Goal: Information Seeking & Learning: Learn about a topic

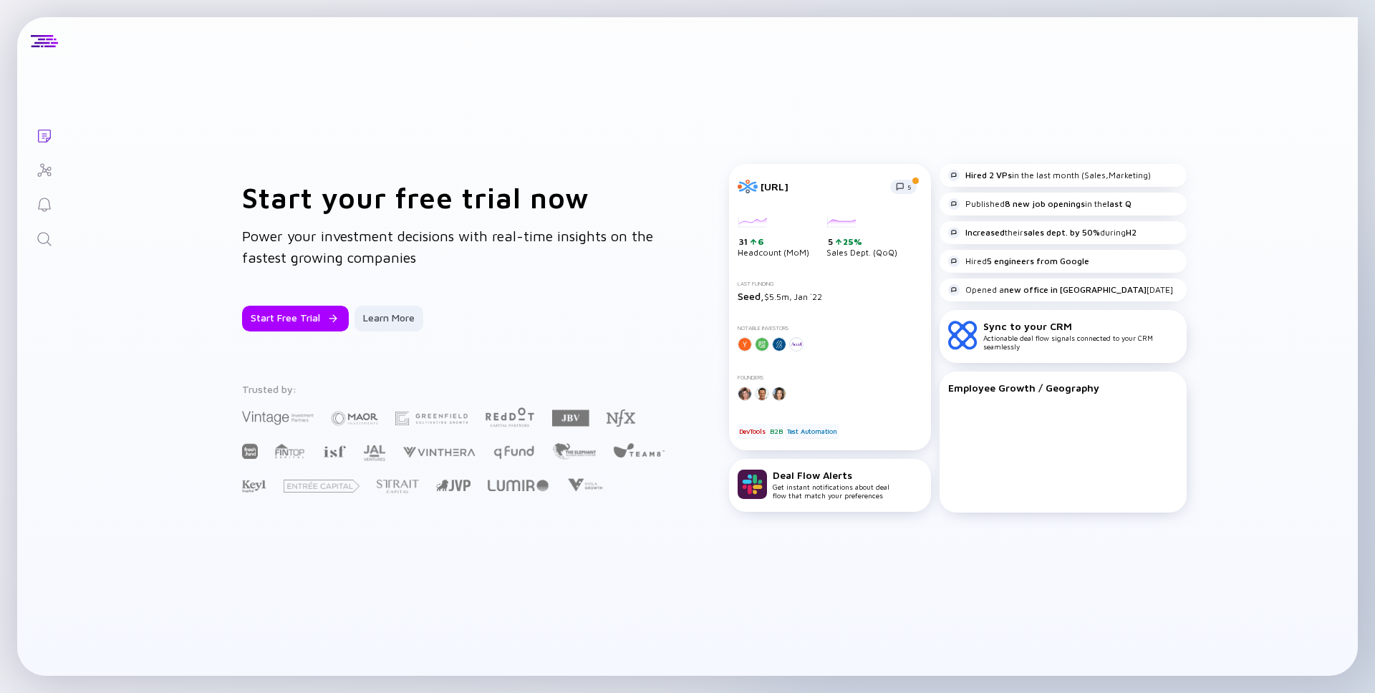
click at [52, 241] on icon "Search" at bounding box center [44, 239] width 17 height 17
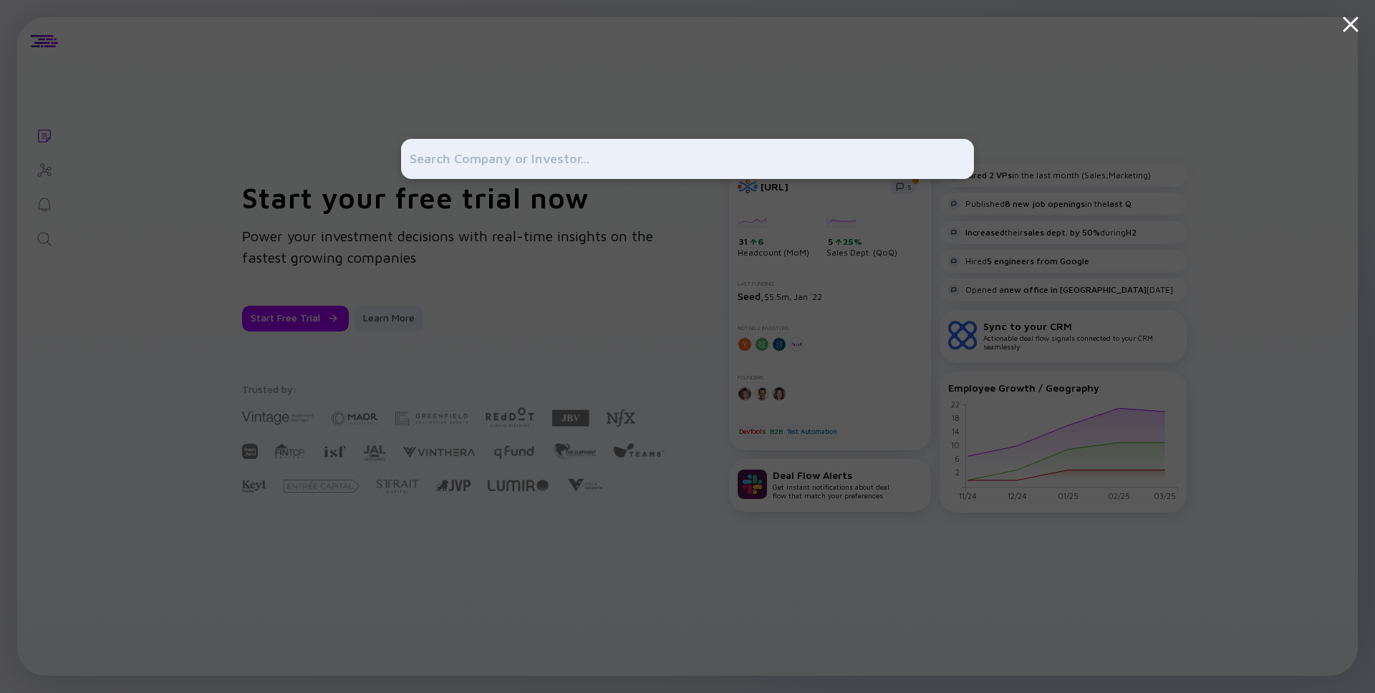
click at [1352, 29] on icon at bounding box center [1350, 24] width 26 height 26
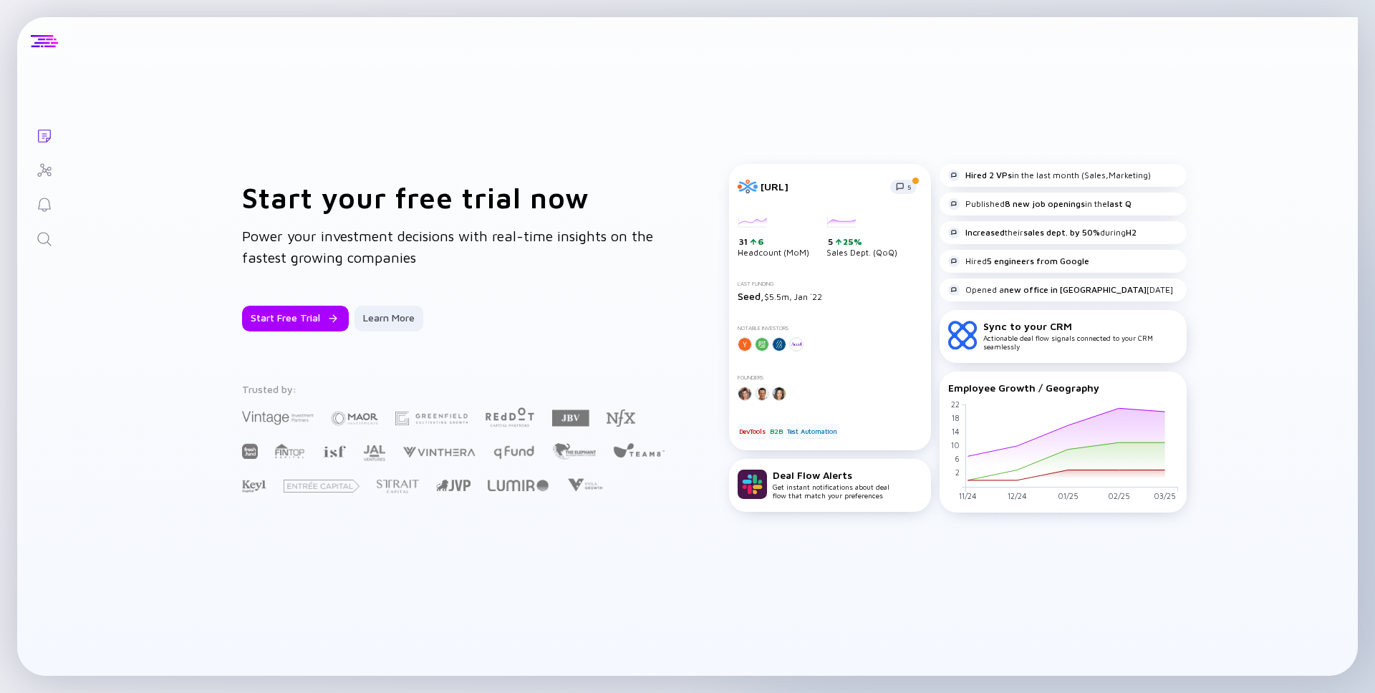
click at [46, 46] on div at bounding box center [44, 41] width 27 height 13
click at [46, 36] on div at bounding box center [44, 41] width 27 height 13
click at [36, 141] on icon "Lists" at bounding box center [44, 135] width 17 height 17
click at [42, 231] on icon "Search" at bounding box center [44, 239] width 17 height 17
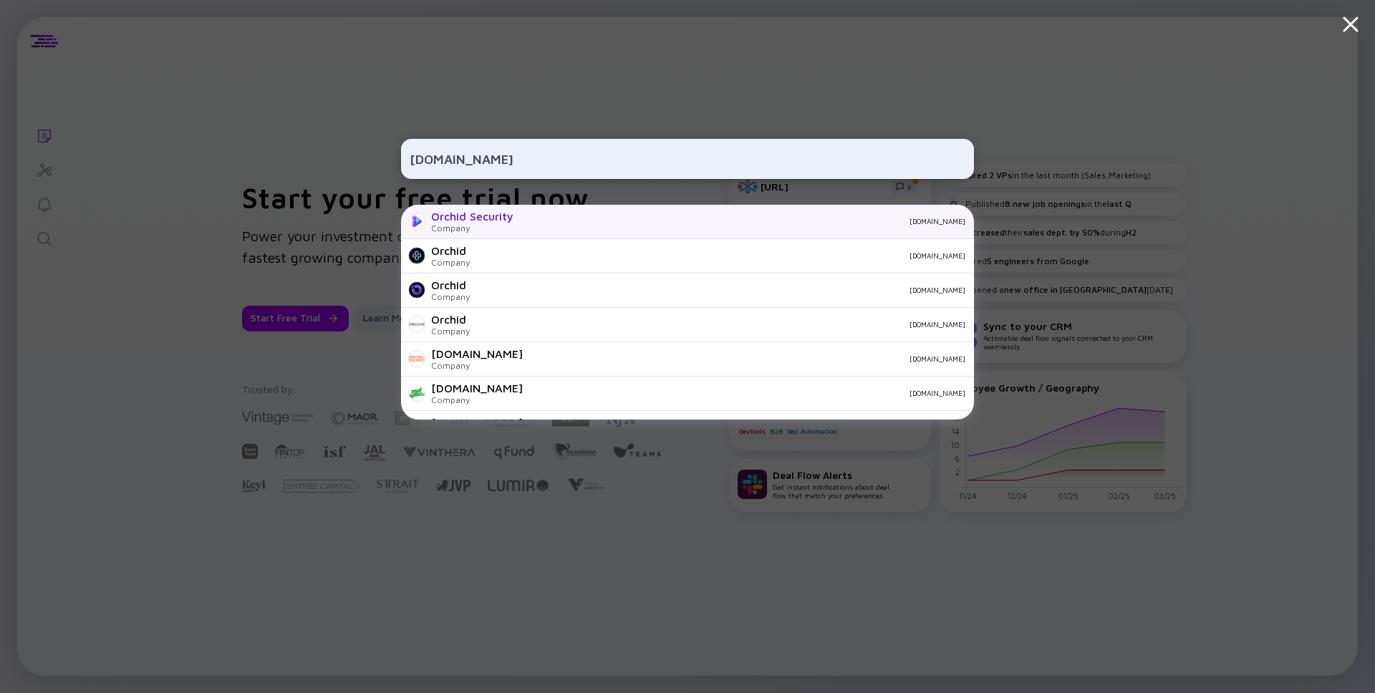
type input "[DOMAIN_NAME]"
click at [465, 226] on div "Company" at bounding box center [472, 228] width 82 height 11
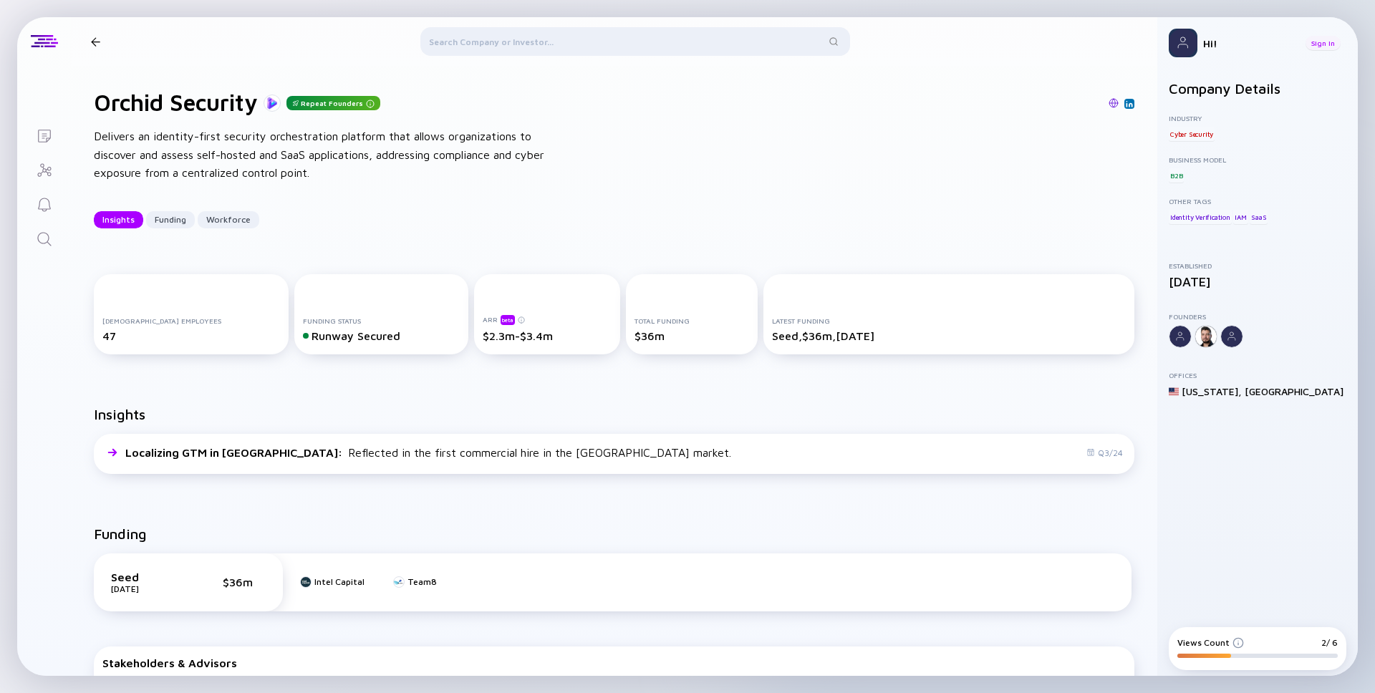
click at [1321, 47] on div "Sign In" at bounding box center [1322, 43] width 35 height 14
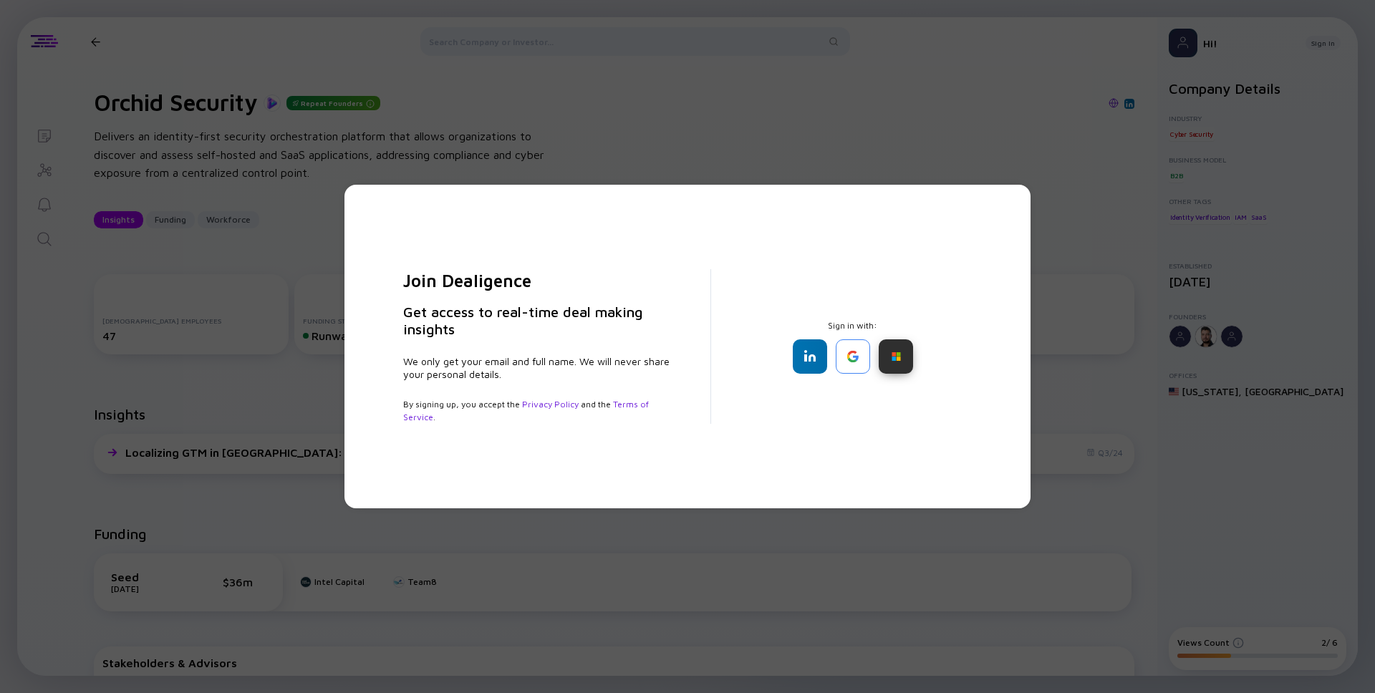
click at [900, 362] on div at bounding box center [895, 356] width 34 height 34
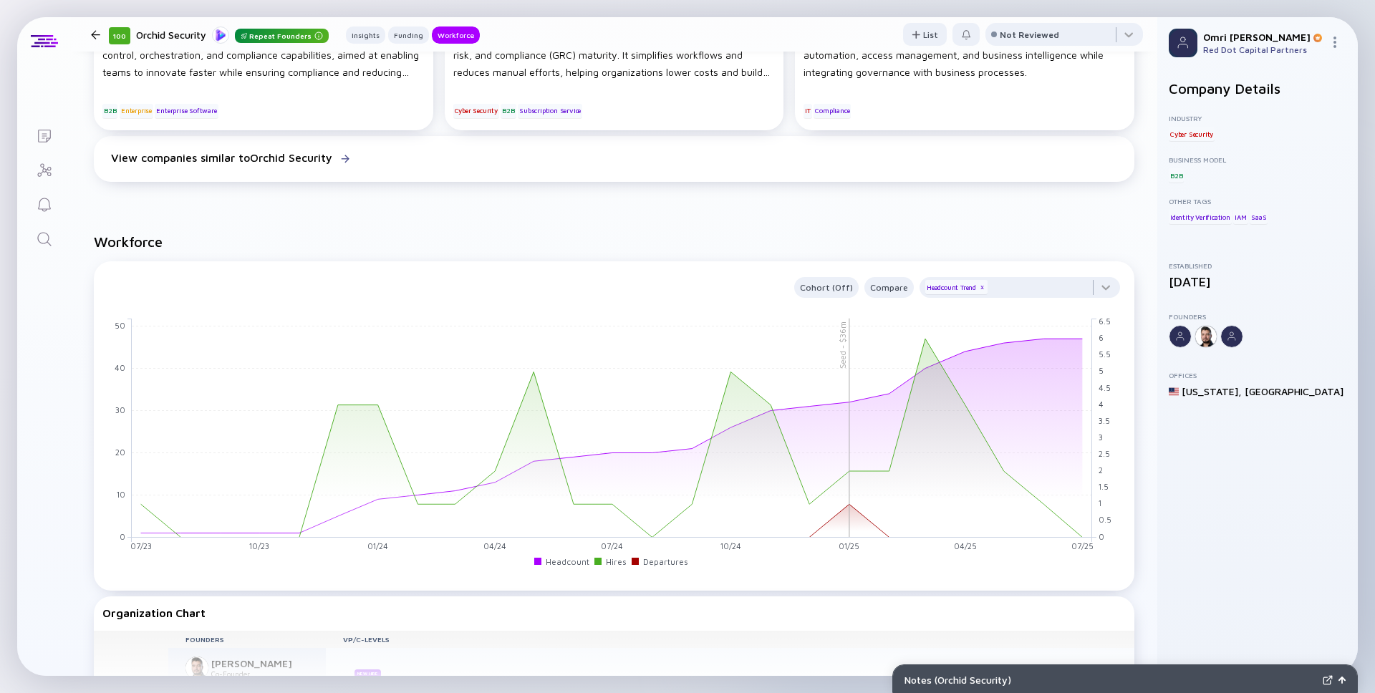
scroll to position [867, 0]
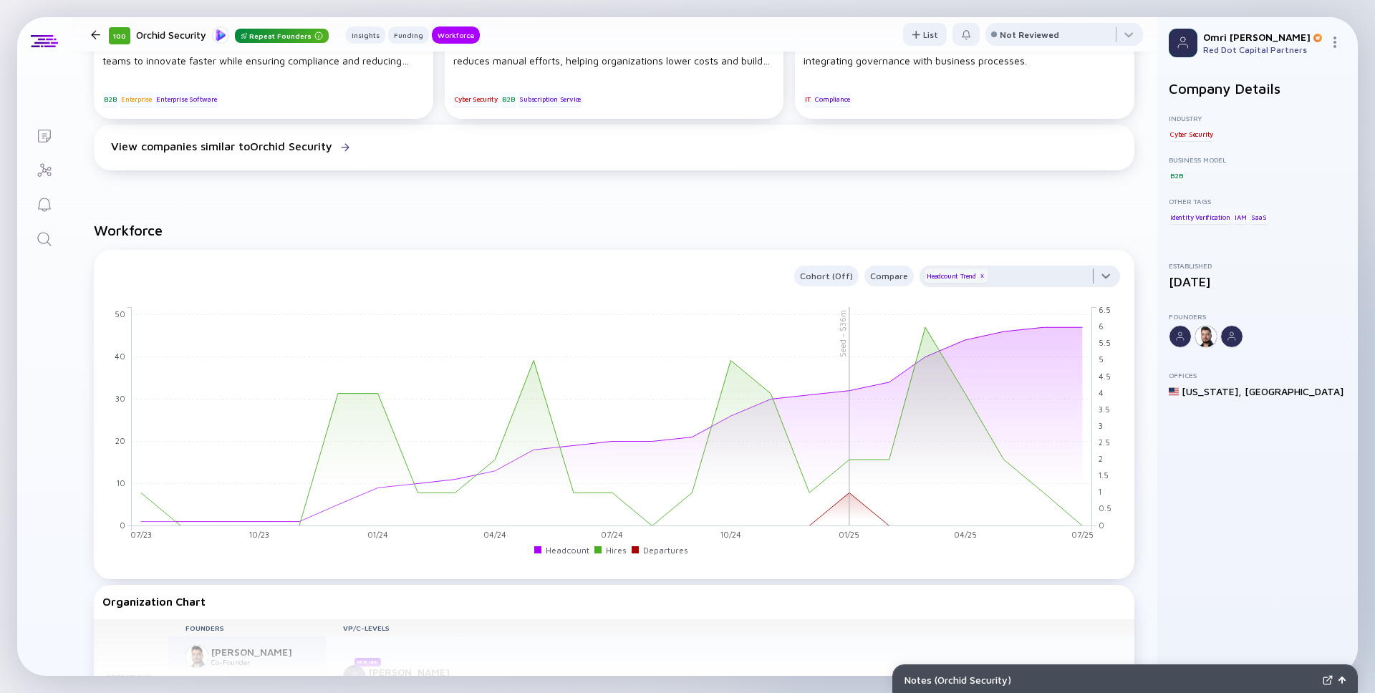
click at [1024, 275] on div at bounding box center [1019, 280] width 200 height 29
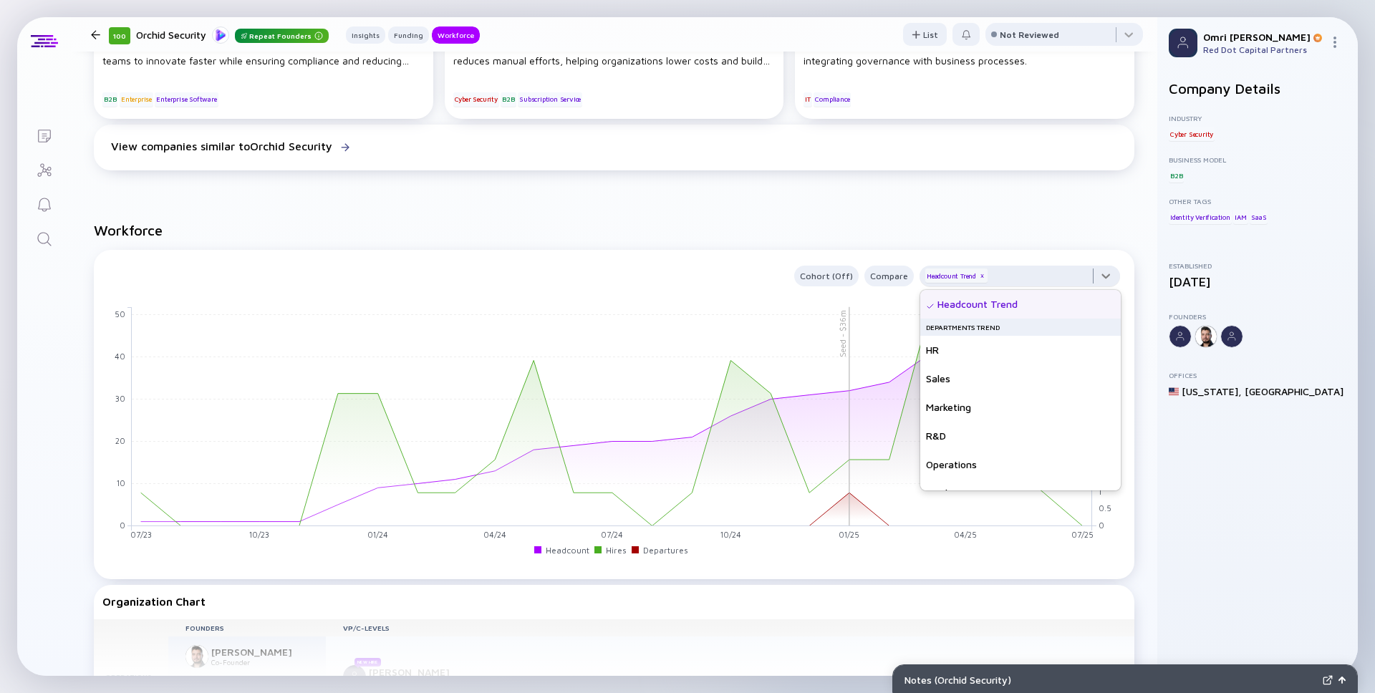
click at [1024, 275] on div at bounding box center [1019, 280] width 200 height 29
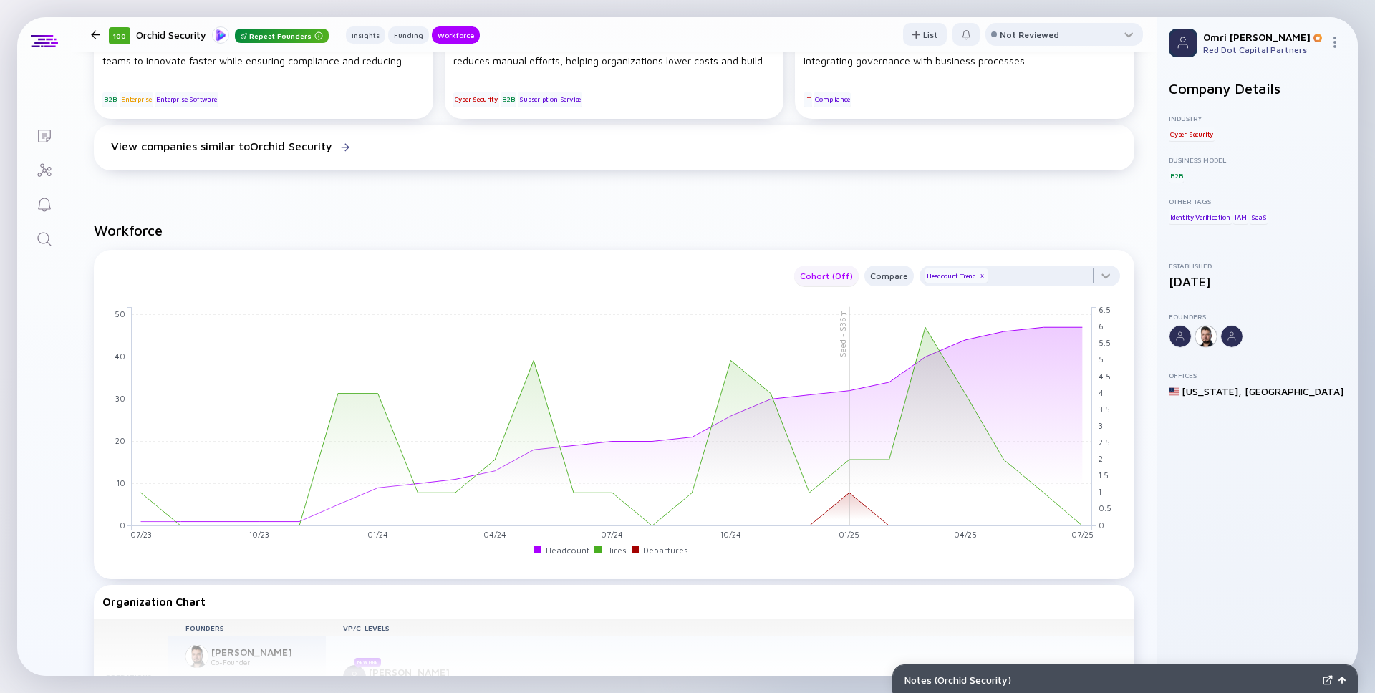
click at [826, 278] on div "Cohort (Off)" at bounding box center [826, 276] width 64 height 16
click at [877, 273] on div "Compare" at bounding box center [888, 276] width 49 height 16
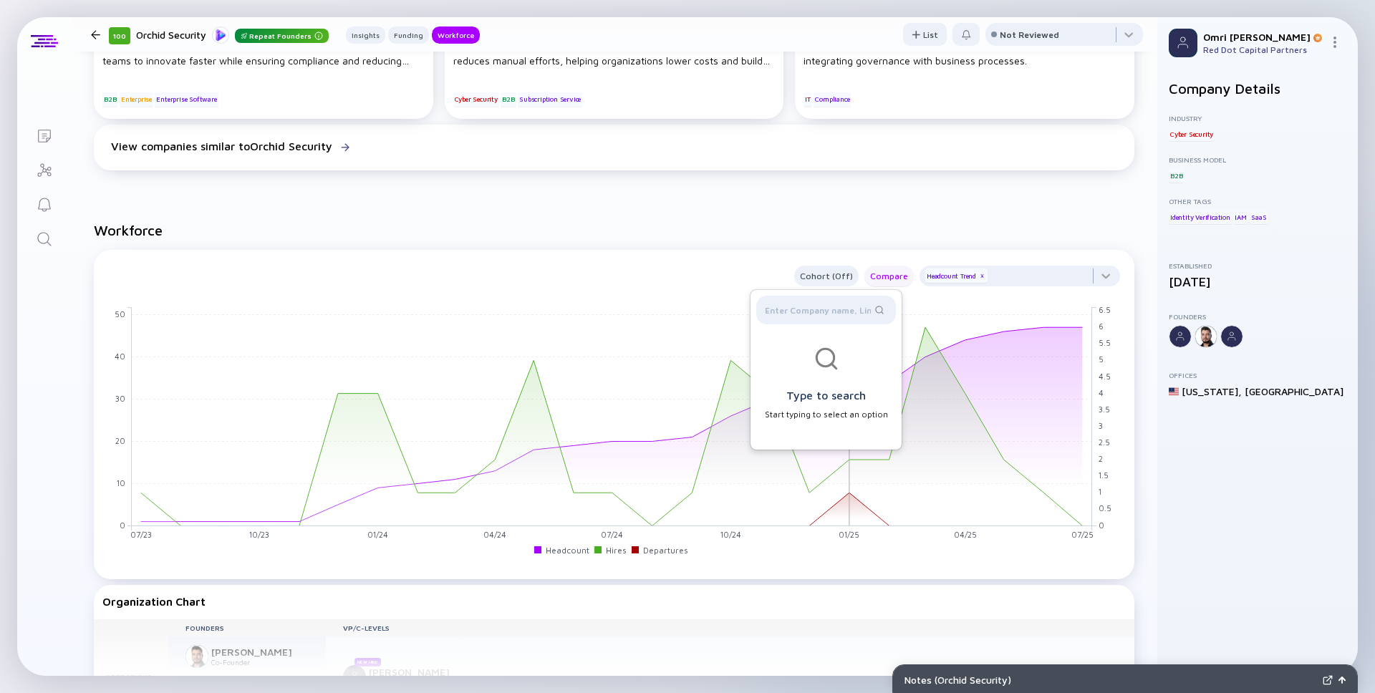
click at [877, 273] on div "Compare" at bounding box center [888, 276] width 49 height 16
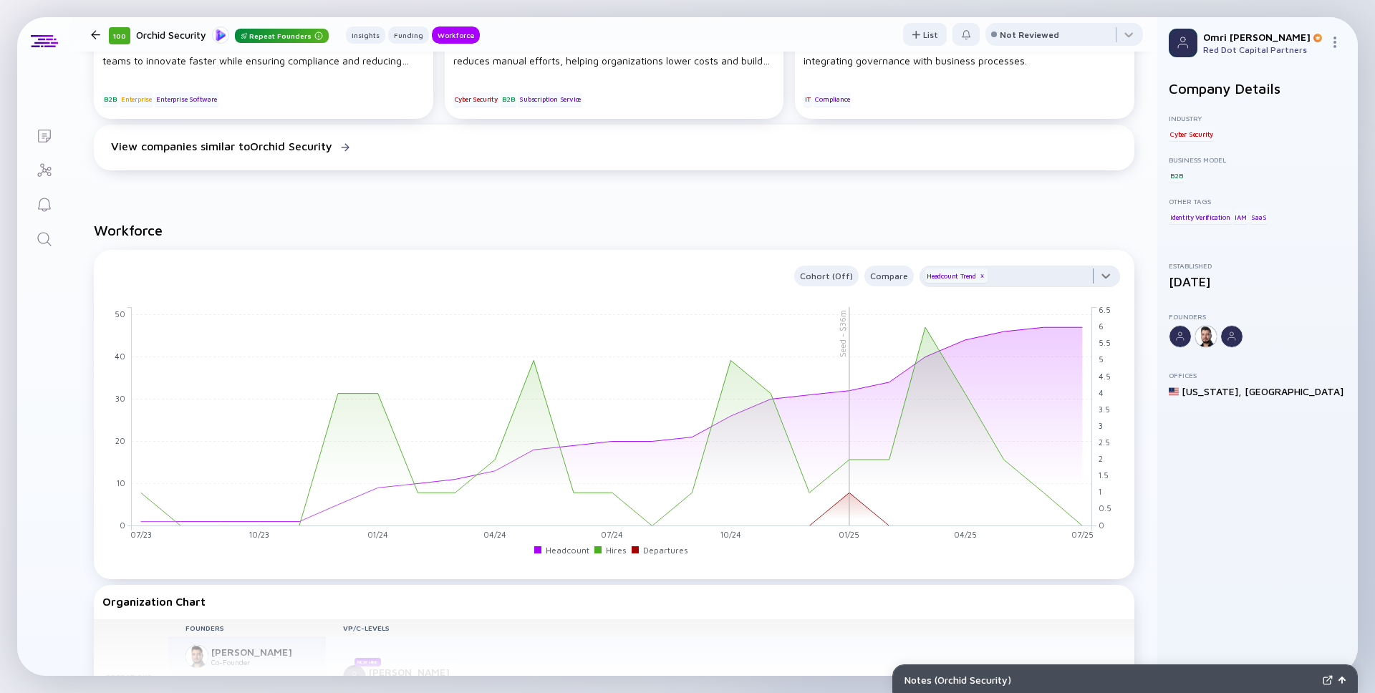
click at [1105, 278] on div at bounding box center [1019, 280] width 200 height 29
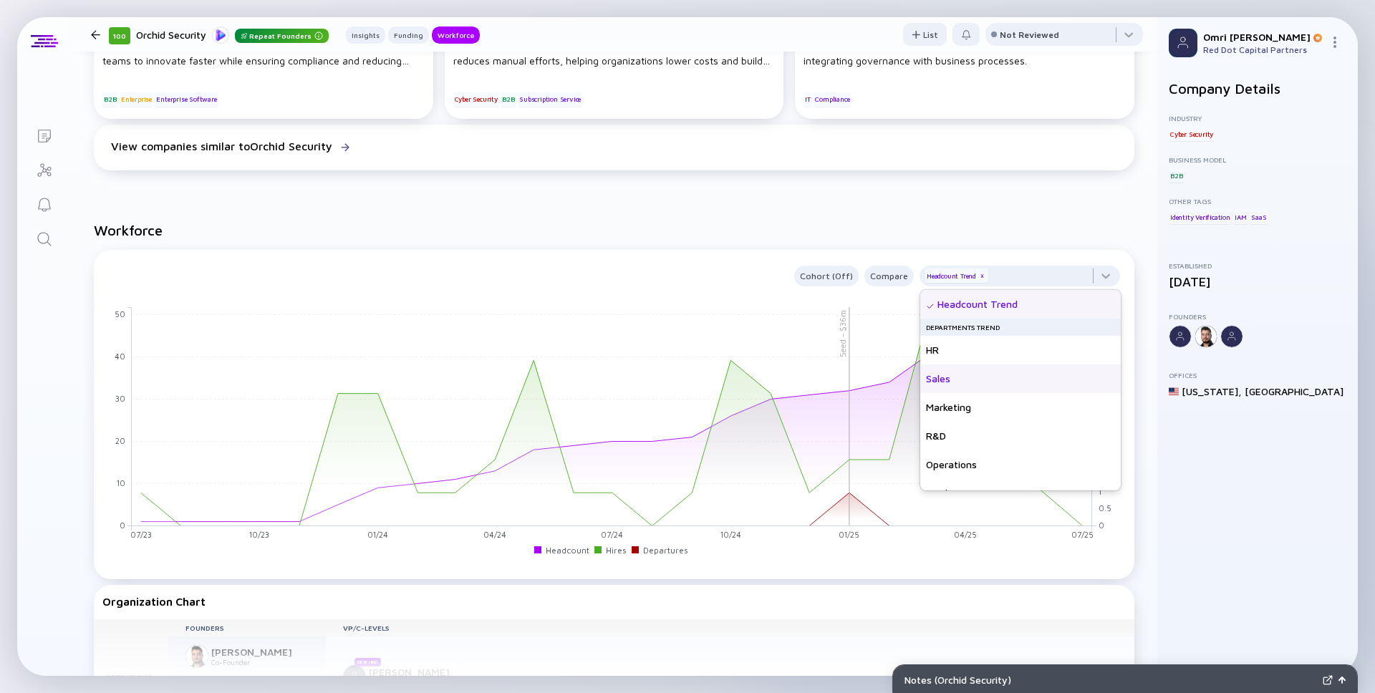
click at [950, 387] on div "Sales" at bounding box center [1020, 378] width 200 height 29
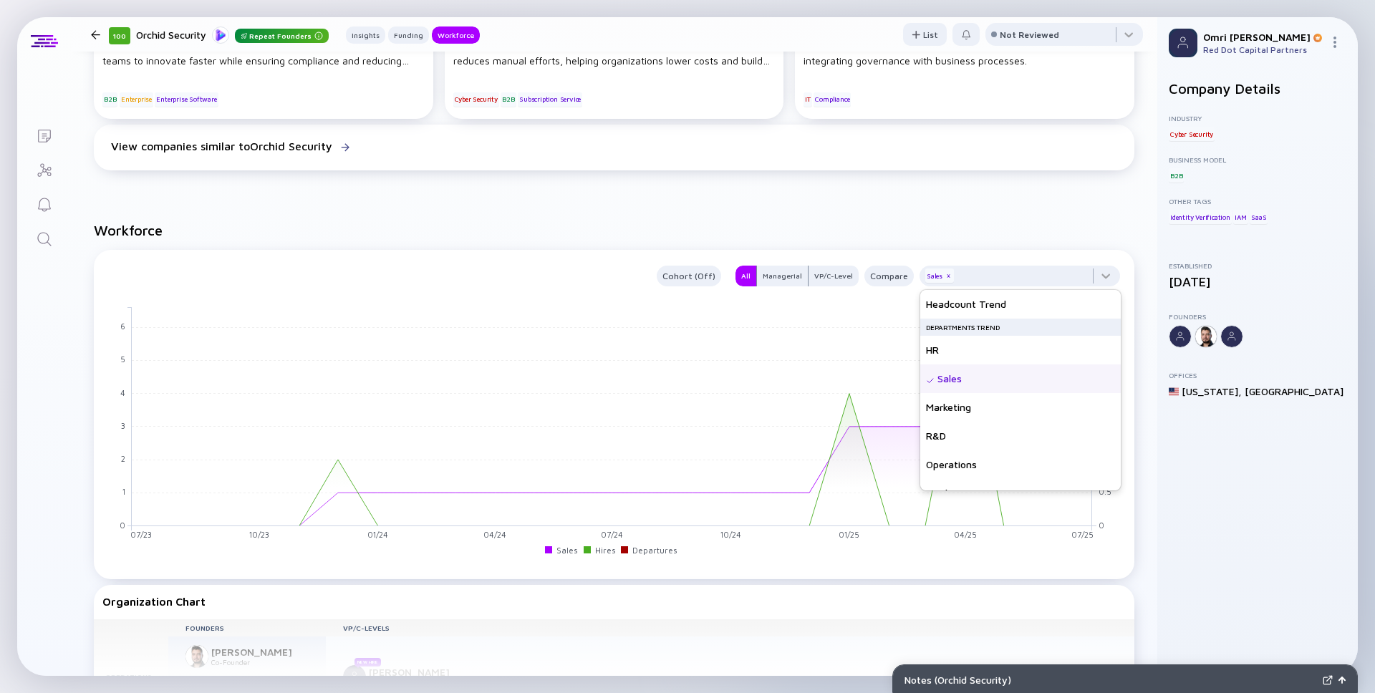
click at [774, 226] on h2 "Workforce" at bounding box center [614, 230] width 1040 height 16
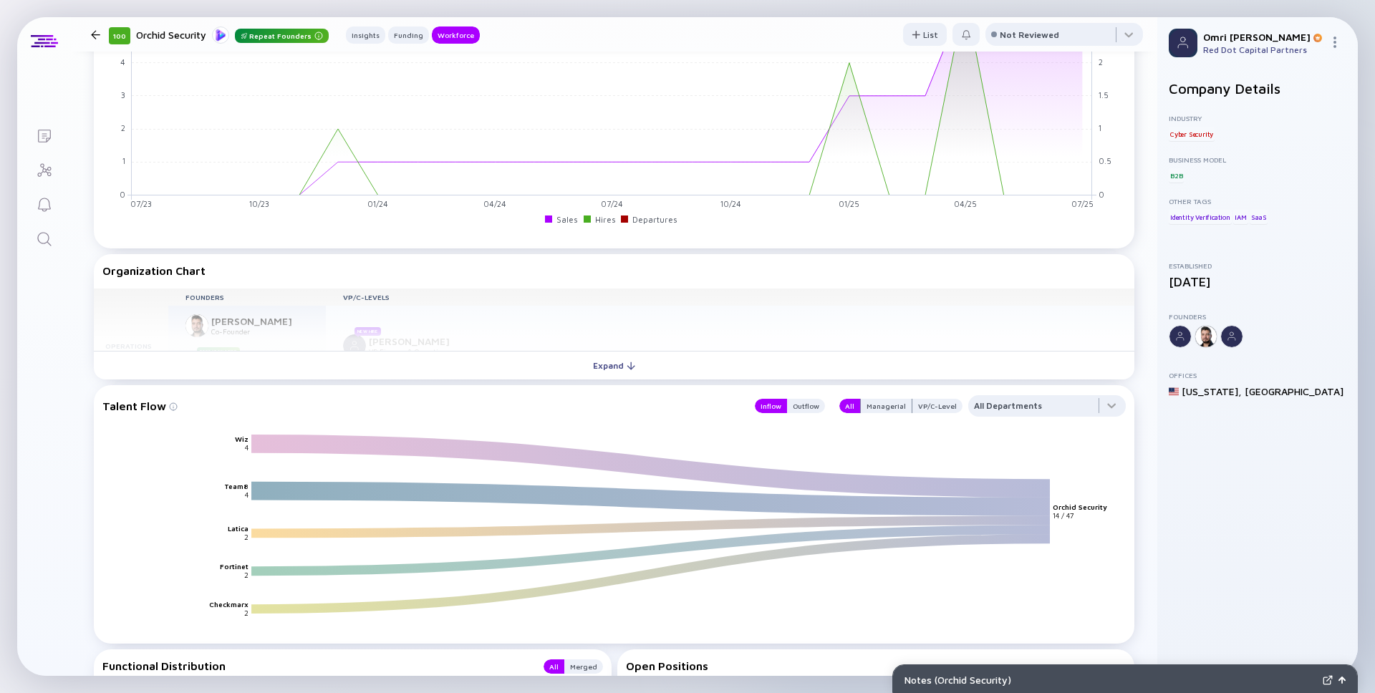
scroll to position [1200, 0]
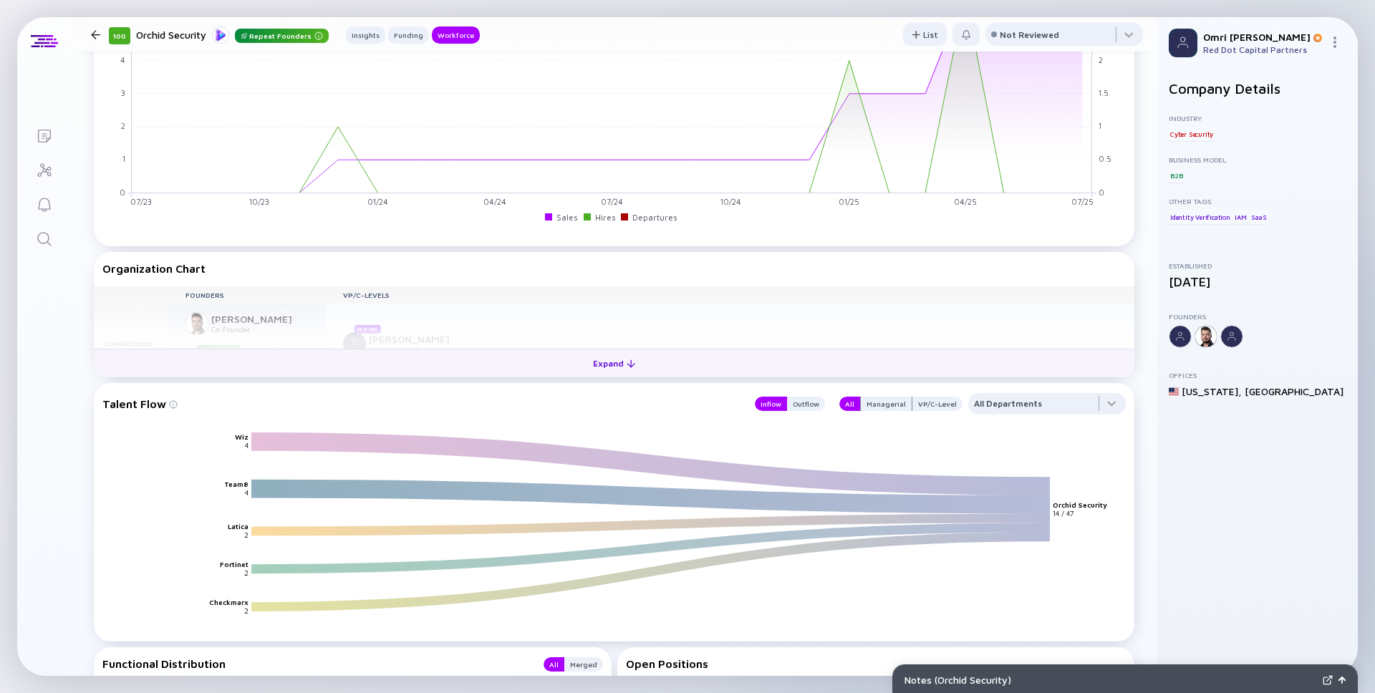
click at [612, 367] on div "Expand" at bounding box center [613, 363] width 59 height 22
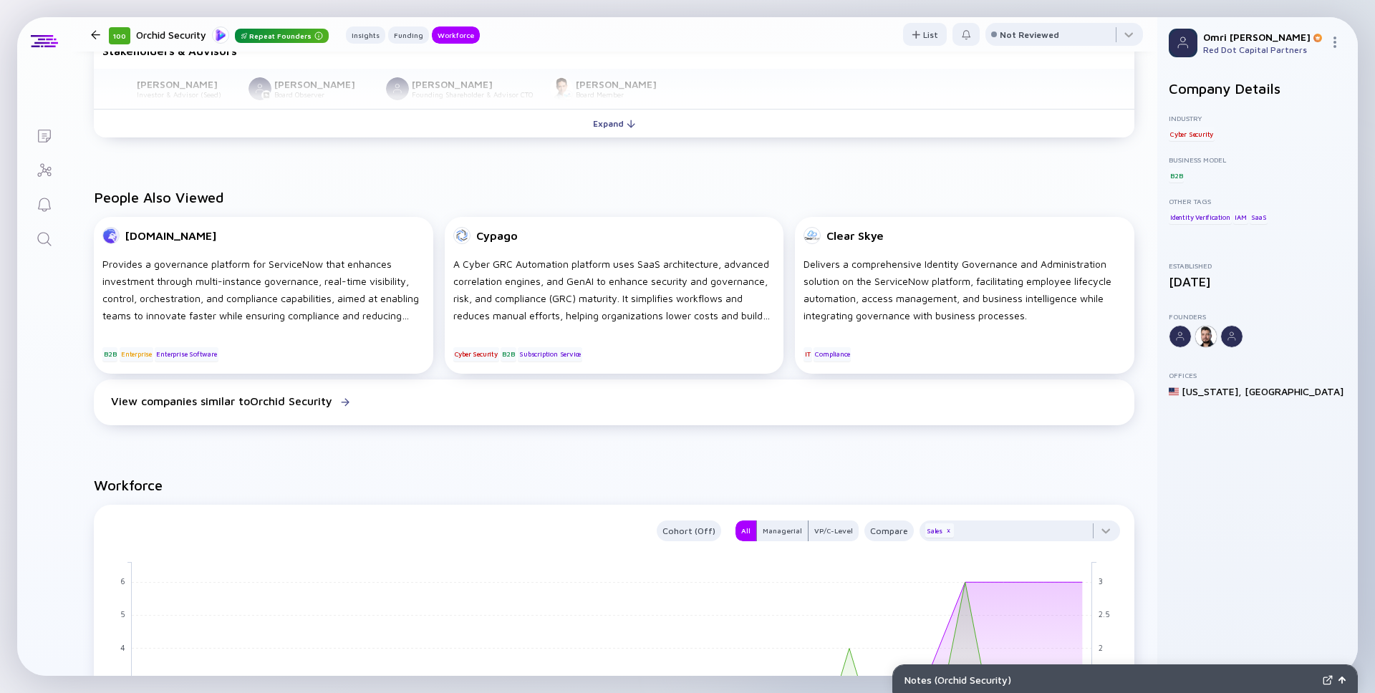
scroll to position [598, 0]
